Goal: Task Accomplishment & Management: Manage account settings

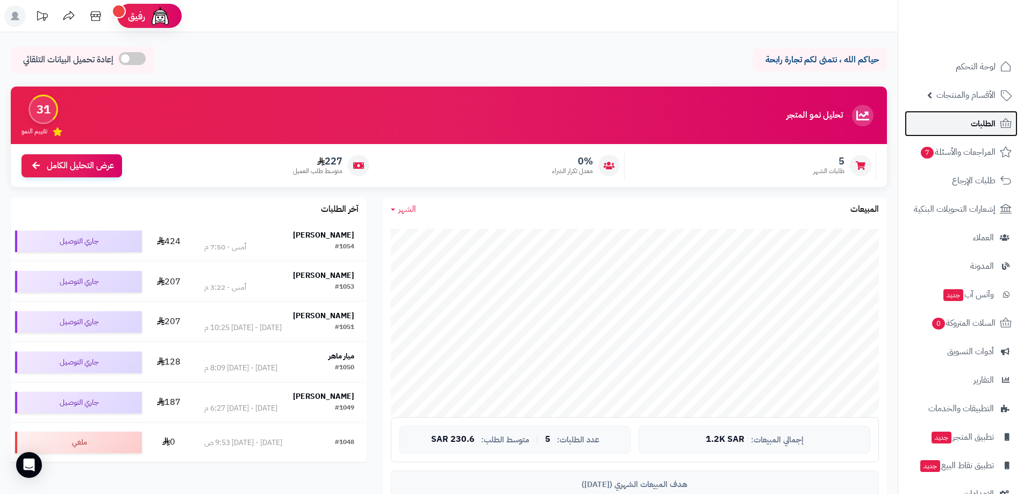
click at [988, 123] on span "الطلبات" at bounding box center [983, 123] width 25 height 15
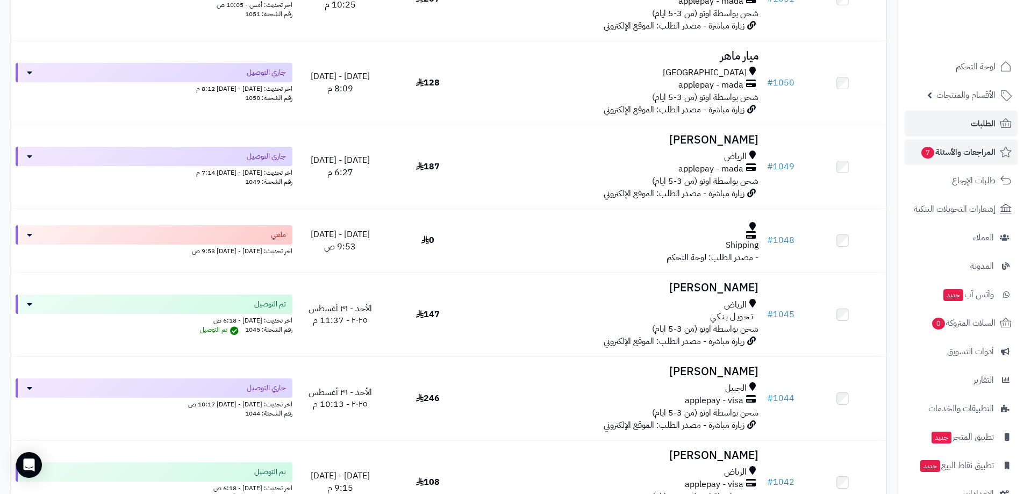
scroll to position [323, 0]
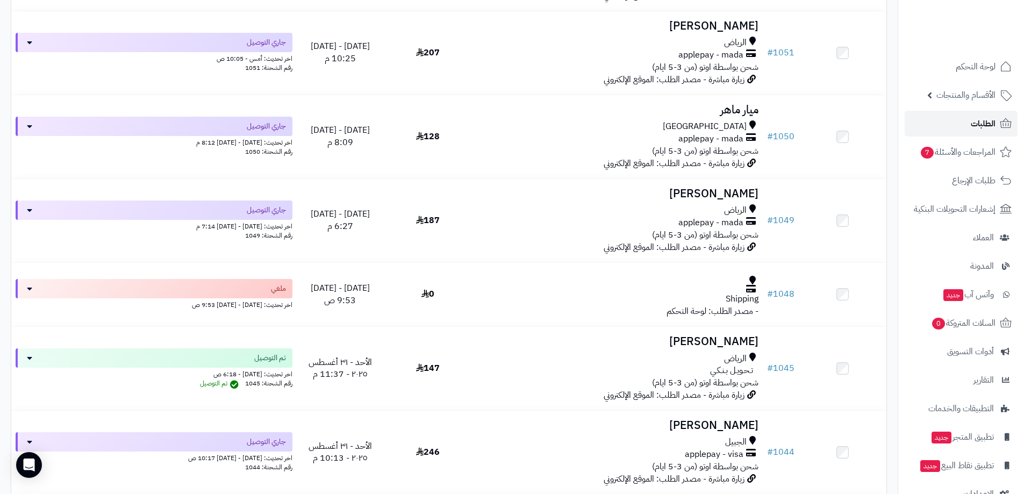
click at [974, 121] on span "الطلبات" at bounding box center [983, 123] width 25 height 15
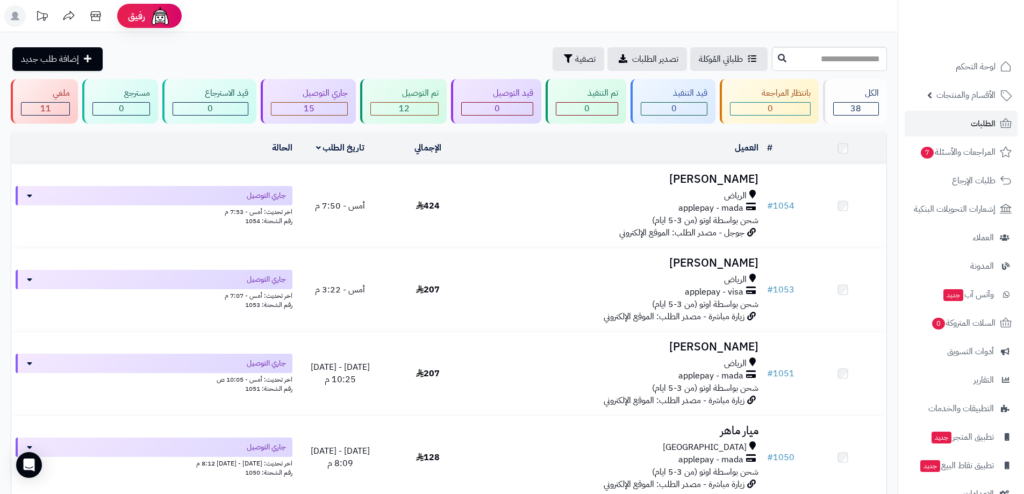
click at [986, 96] on span "الأقسام والمنتجات" at bounding box center [965, 95] width 59 height 15
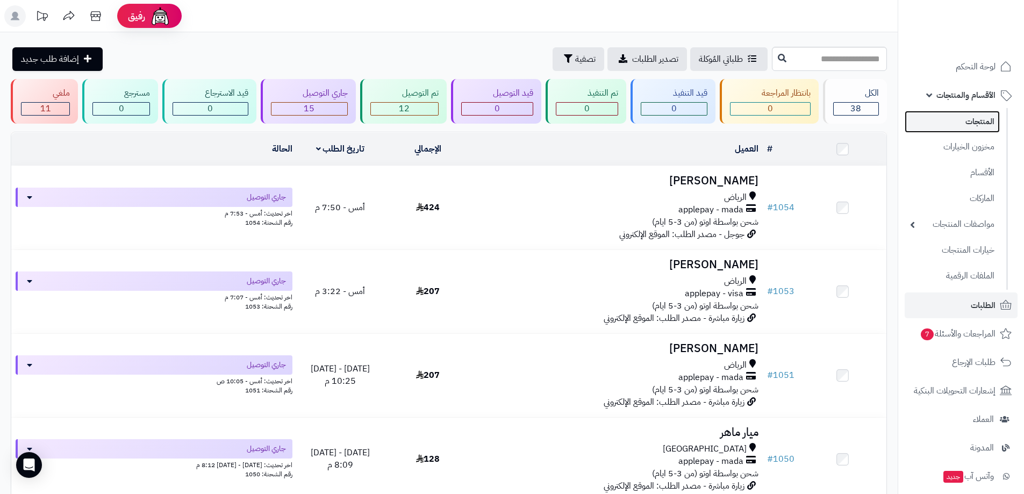
click at [988, 121] on link "المنتجات" at bounding box center [952, 122] width 95 height 22
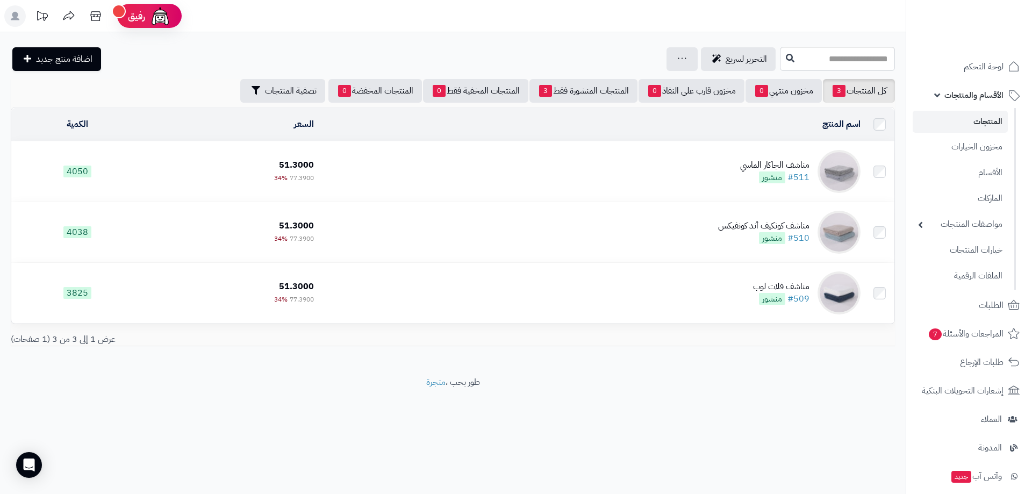
click at [984, 97] on span "الأقسام والمنتجات" at bounding box center [973, 95] width 59 height 15
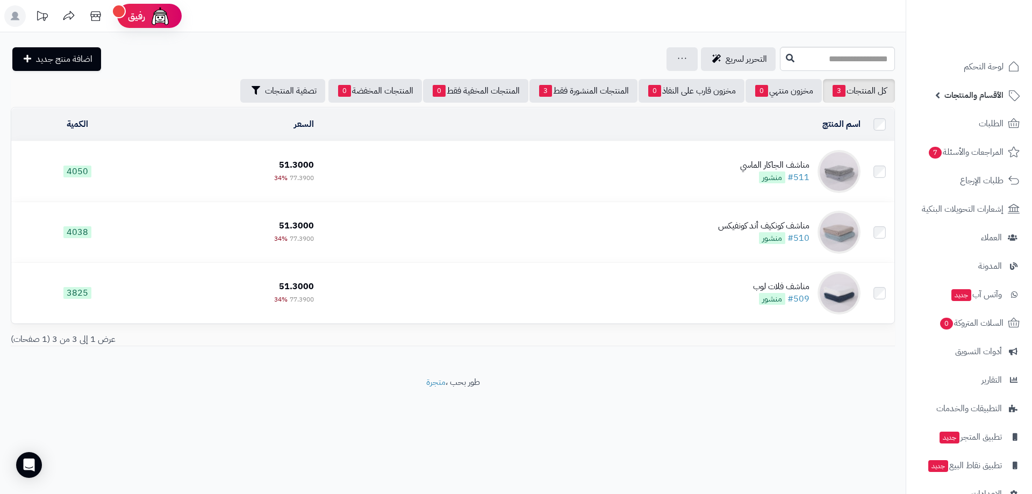
click at [982, 96] on span "الأقسام والمنتجات" at bounding box center [973, 95] width 59 height 15
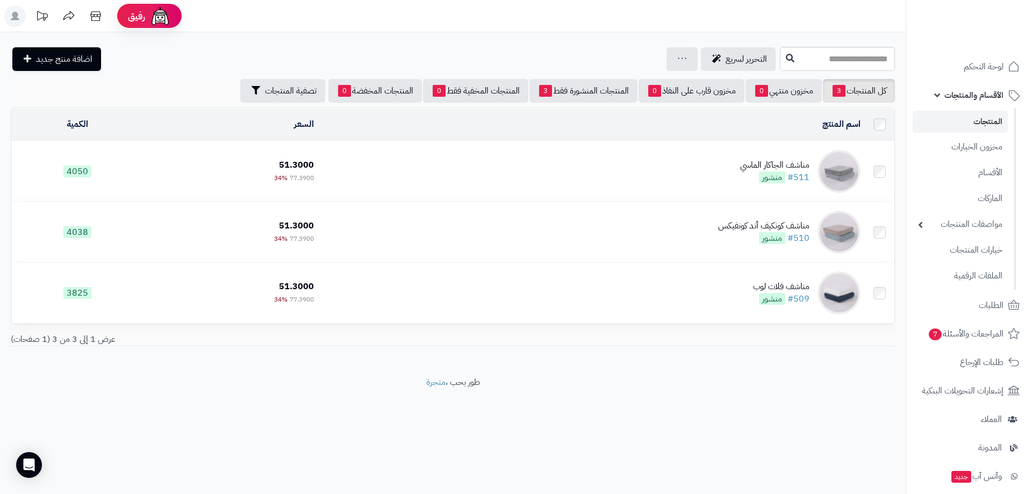
click at [958, 121] on link "المنتجات" at bounding box center [960, 122] width 95 height 22
